Goal: Task Accomplishment & Management: Use online tool/utility

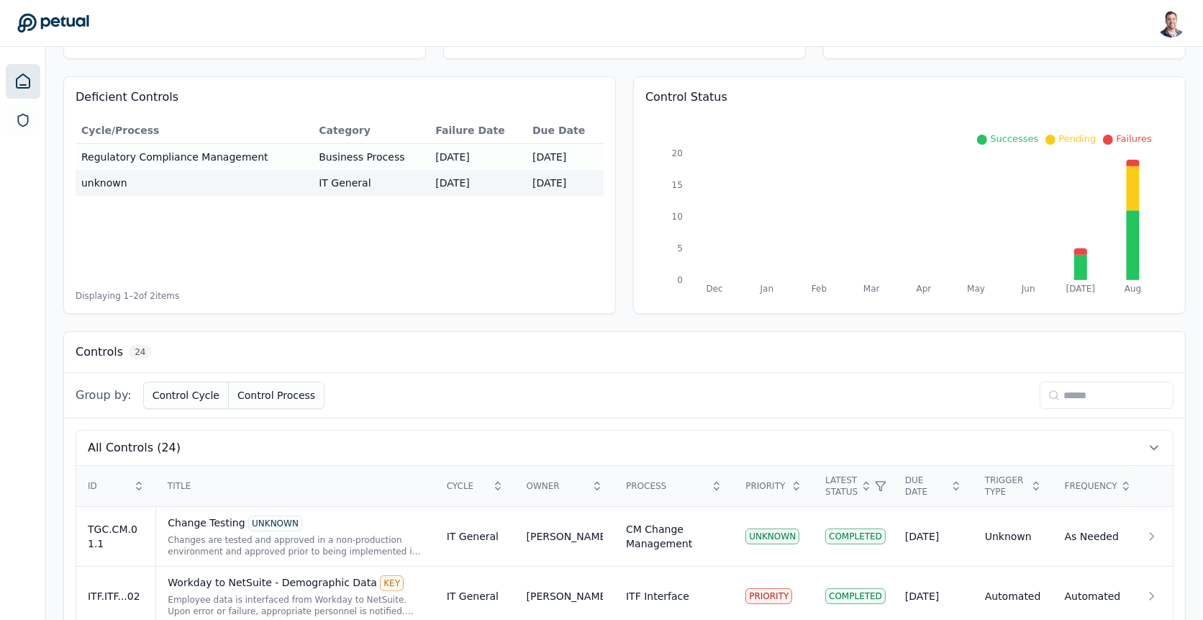
scroll to position [118, 0]
click at [1140, 402] on input at bounding box center [1107, 394] width 134 height 27
type input "*"
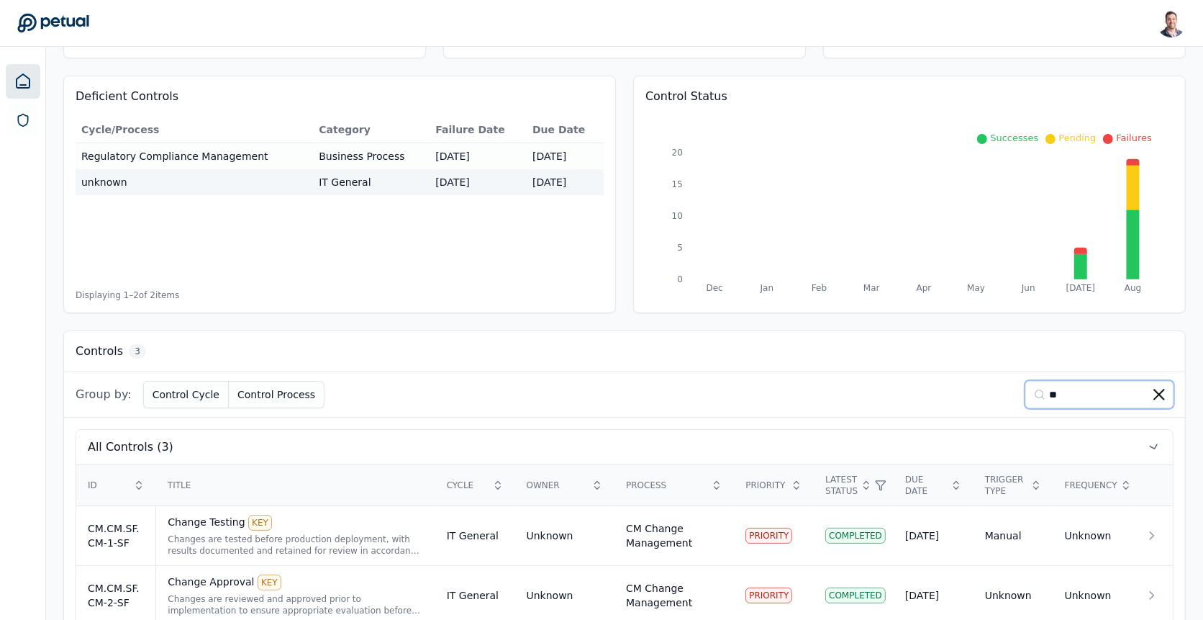
type input "**"
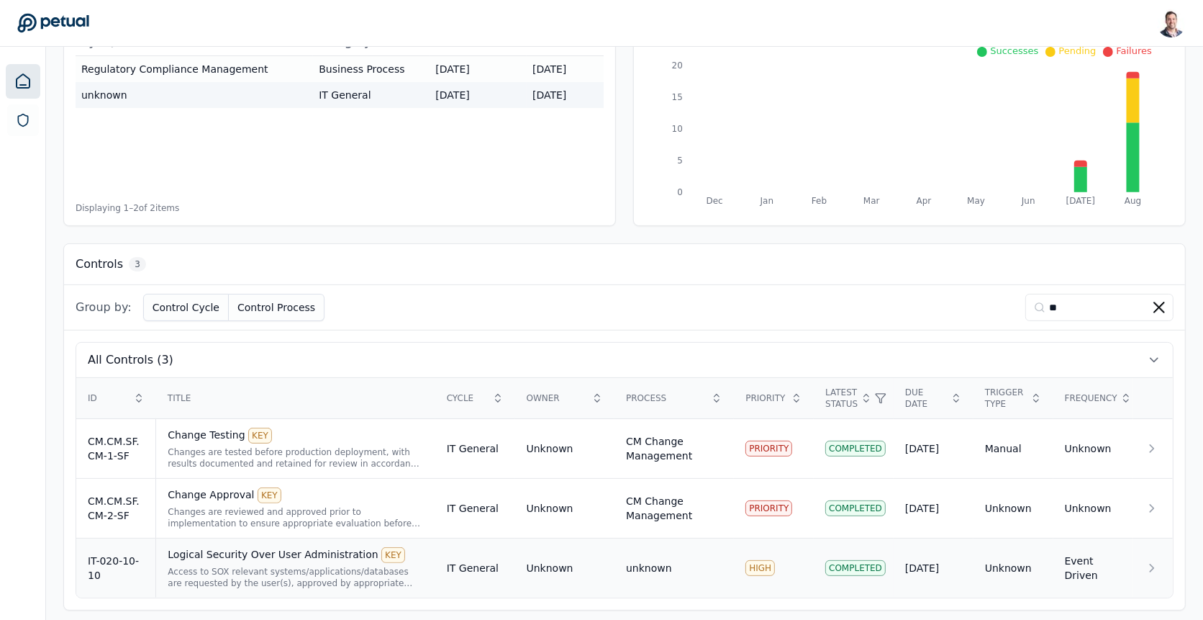
click at [356, 566] on div "Access to SOX relevant systems/applications/databases are requested by the user…" at bounding box center [295, 577] width 255 height 23
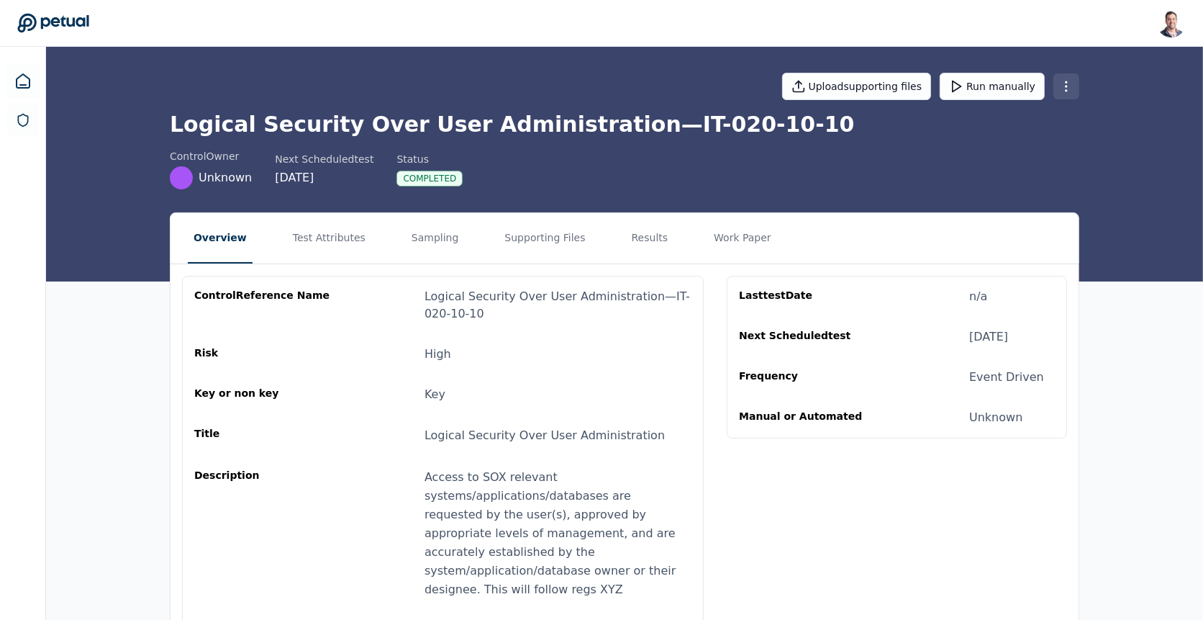
click at [1067, 91] on html "[PERSON_NAME] [EMAIL_ADDRESS] Sign out Upload supporting files Run manually Log…" at bounding box center [601, 383] width 1203 height 767
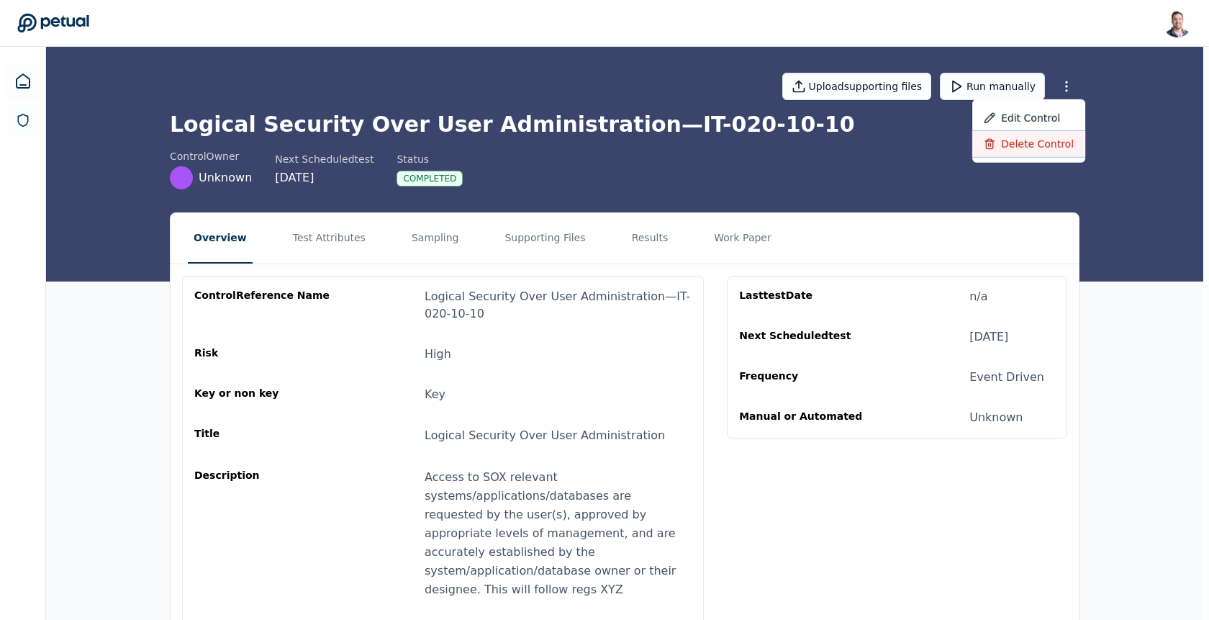
click at [1046, 143] on div "Delete control" at bounding box center [1028, 144] width 113 height 26
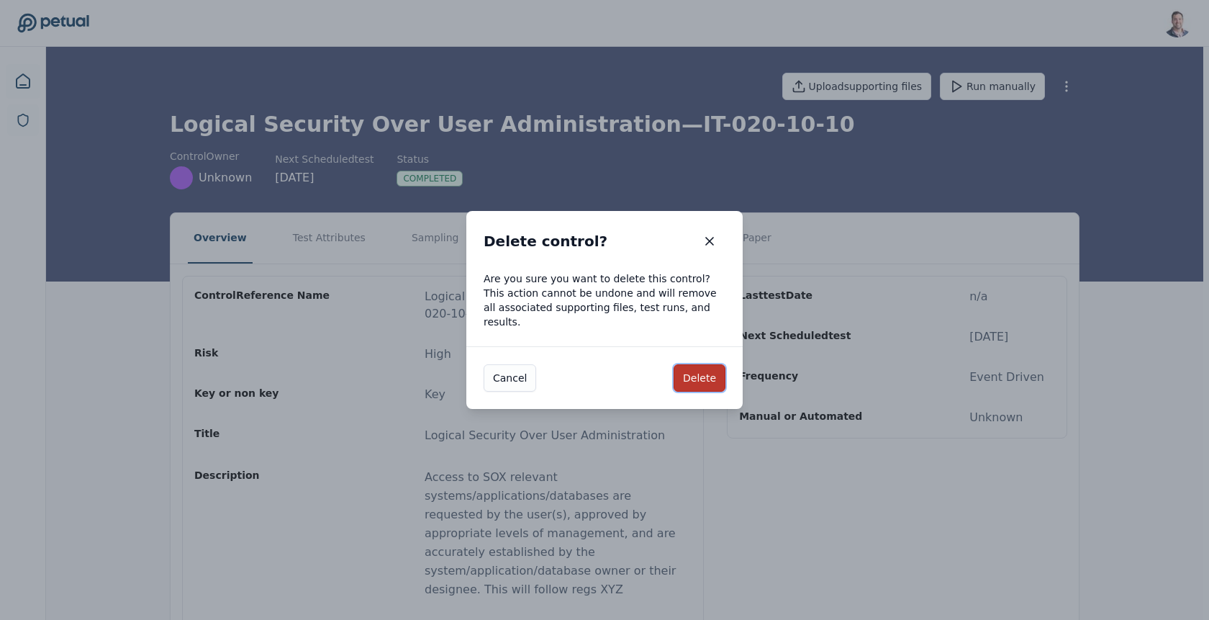
click at [697, 364] on button "Delete" at bounding box center [700, 377] width 52 height 27
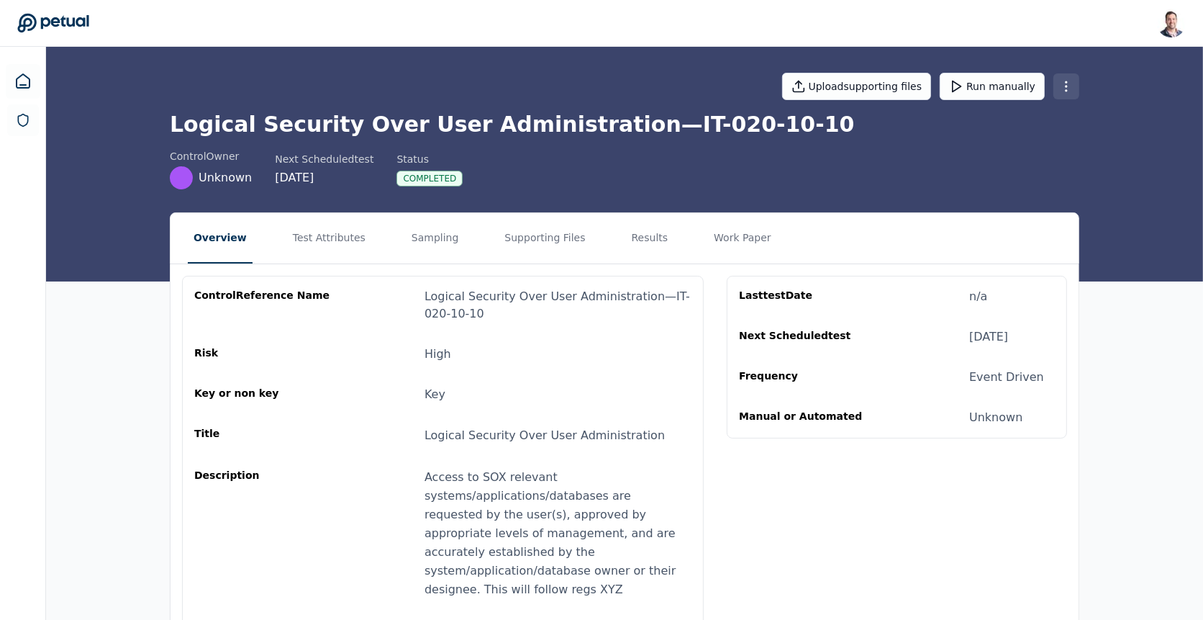
click at [1070, 81] on html "Snir Kodesh snir@petual.ai Sign out Upload supporting files Run manually Logica…" at bounding box center [601, 383] width 1203 height 767
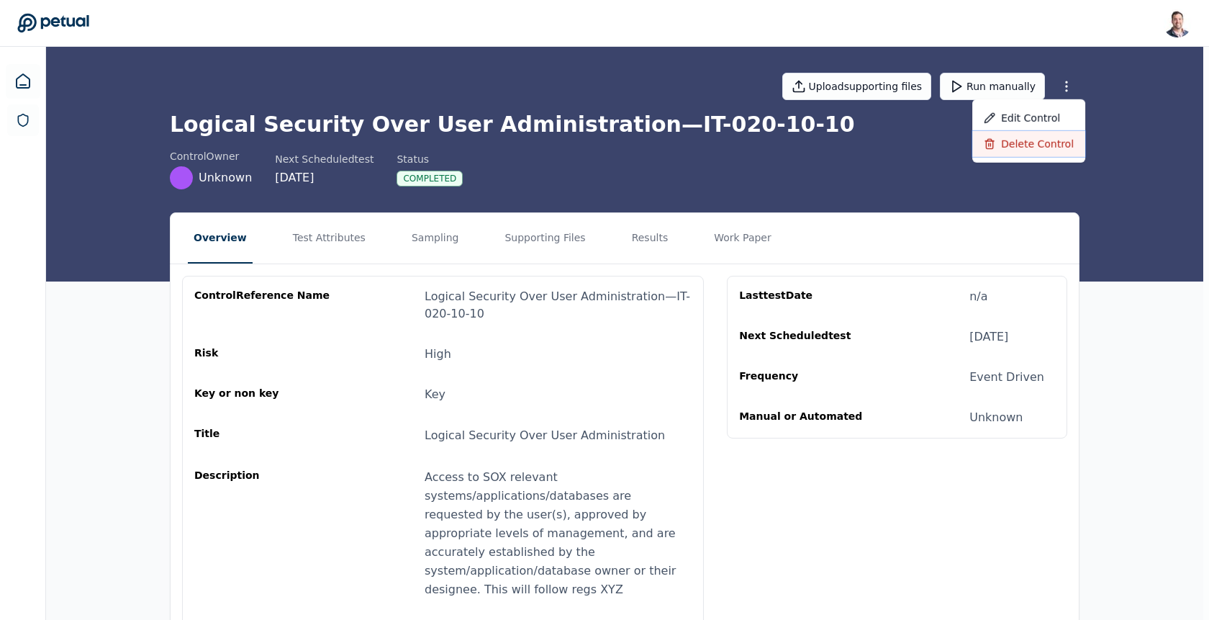
click at [1044, 152] on div "Delete control" at bounding box center [1028, 144] width 113 height 26
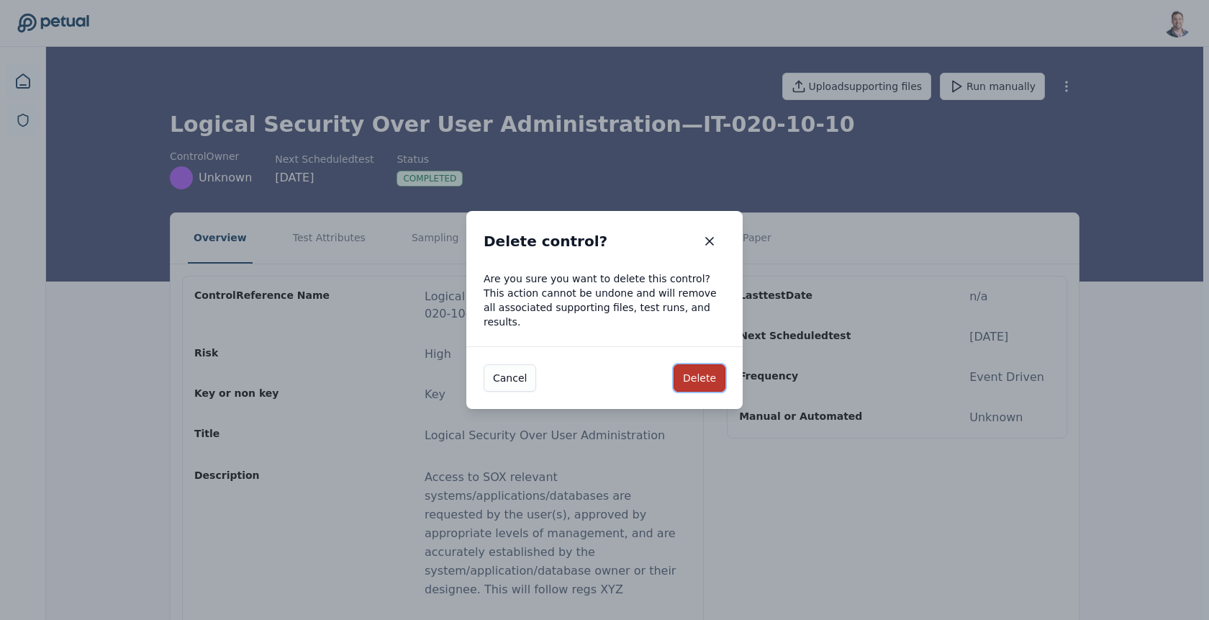
click at [706, 375] on button "Delete" at bounding box center [700, 377] width 52 height 27
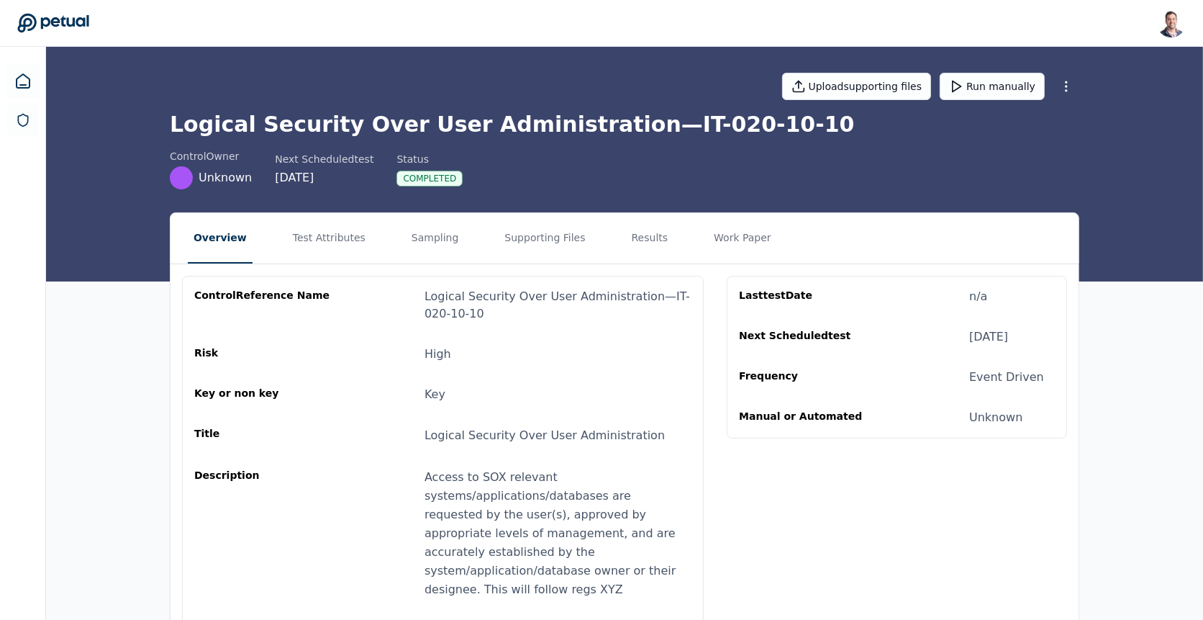
click at [689, 127] on h1 "Logical Security Over User Administration — IT-020-10-10" at bounding box center [625, 125] width 910 height 26
click at [15, 81] on icon at bounding box center [22, 81] width 17 height 17
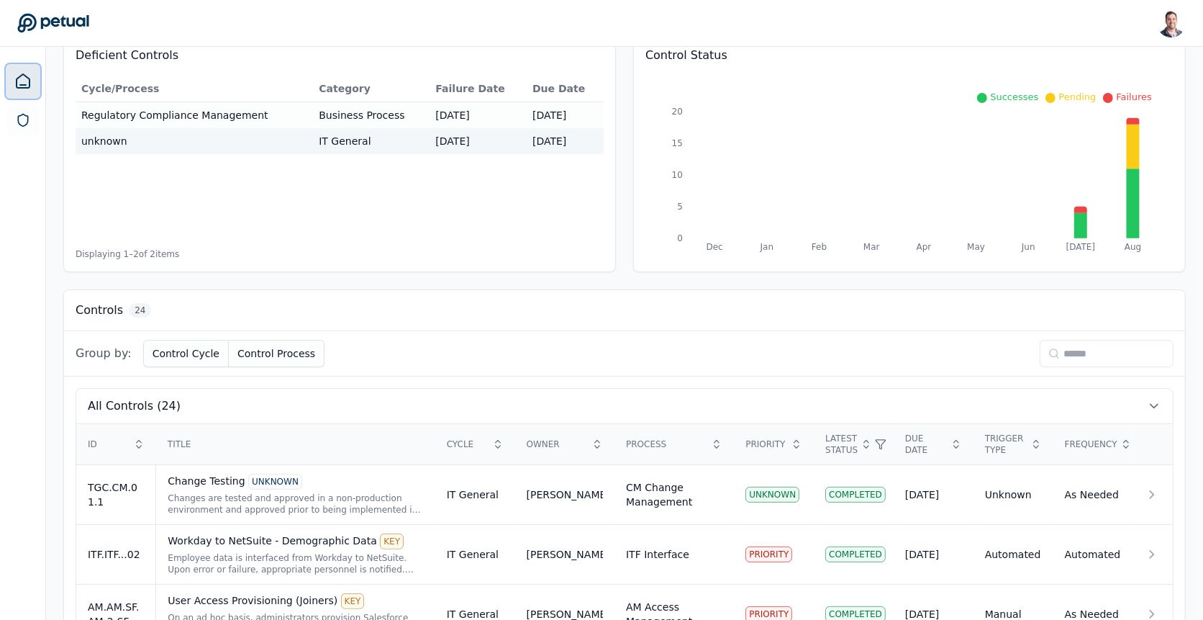
scroll to position [163, 0]
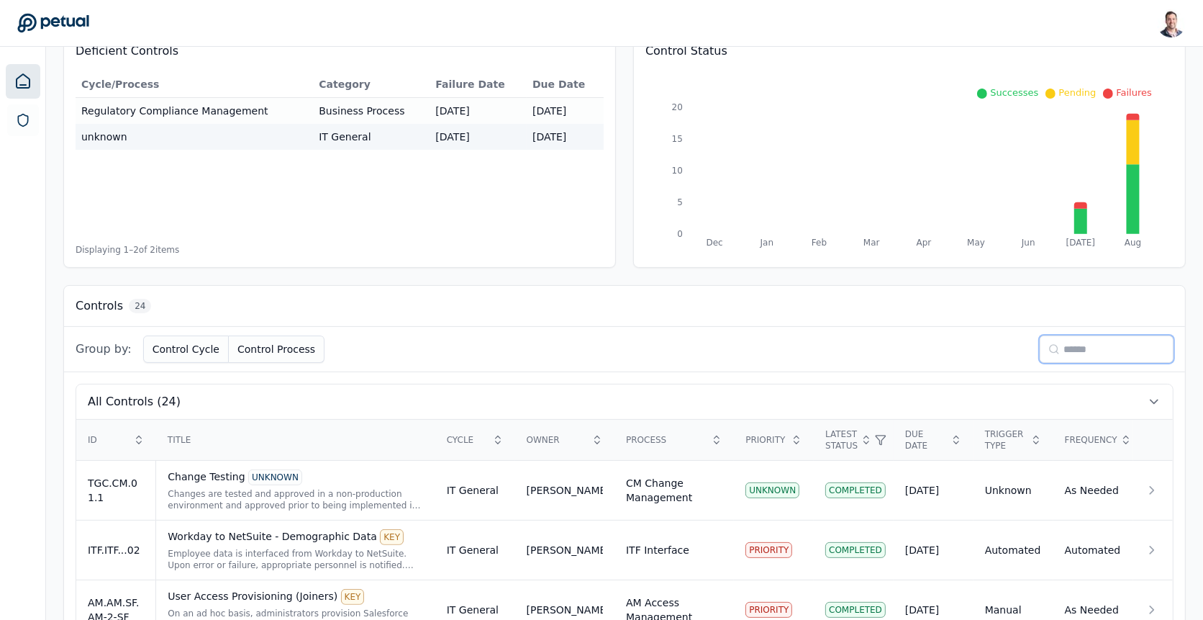
click at [1094, 356] on input at bounding box center [1107, 348] width 134 height 27
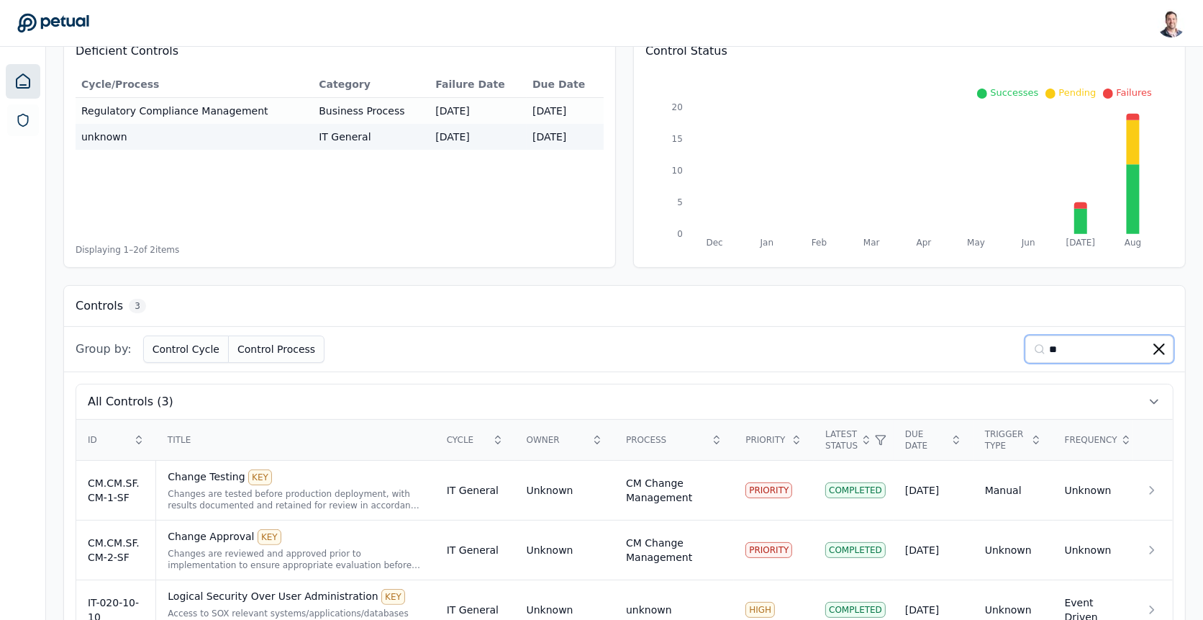
type input "**"
click at [283, 591] on div "Logical Security Over User Administration KEY" at bounding box center [295, 597] width 255 height 16
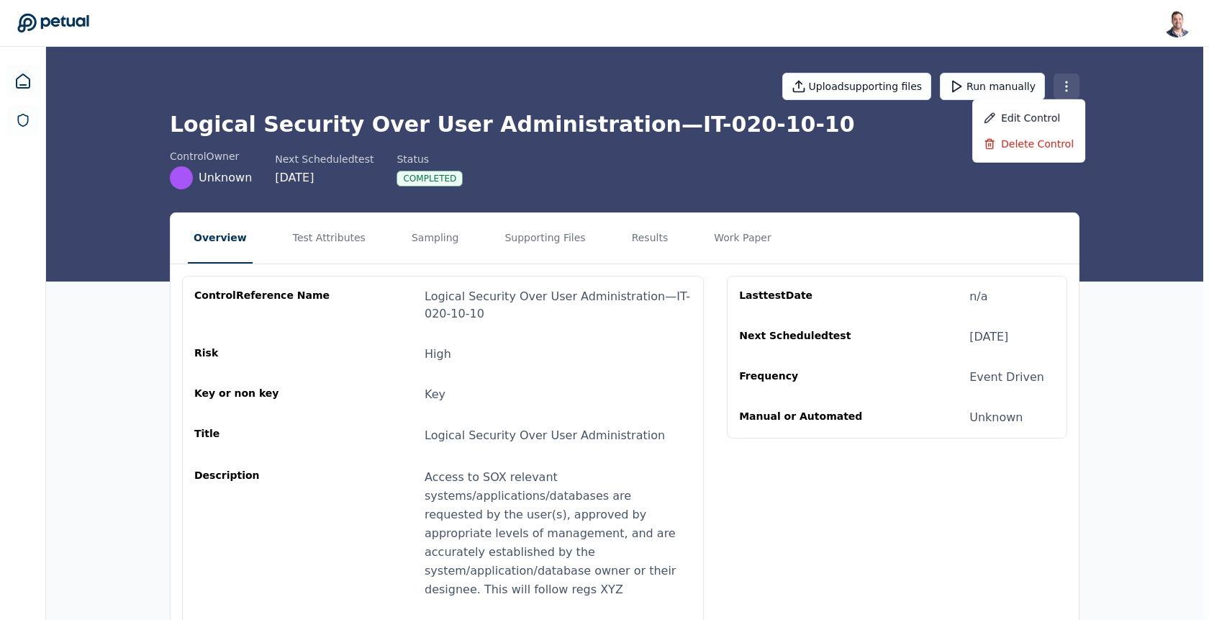
click at [1069, 83] on html "Snir Kodesh snir@petual.ai Sign out Upload supporting files Run manually Logica…" at bounding box center [604, 383] width 1209 height 767
click at [1043, 140] on div "Delete control" at bounding box center [1028, 144] width 113 height 26
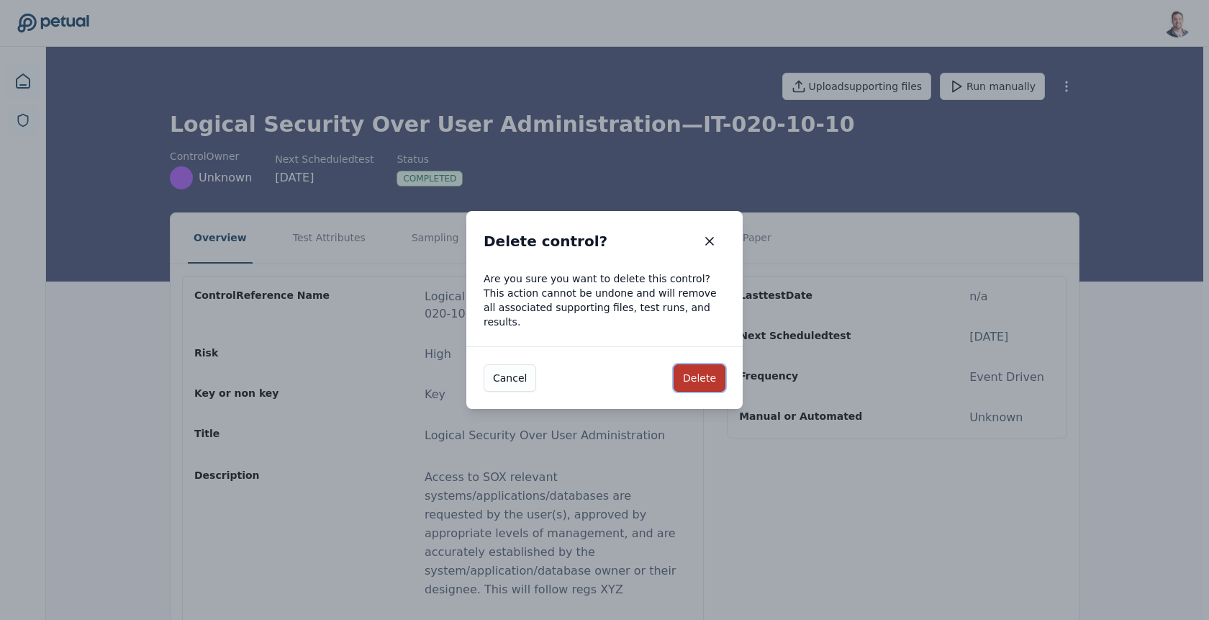
click at [687, 368] on button "Delete" at bounding box center [700, 377] width 52 height 27
